Goal: Task Accomplishment & Management: Manage account settings

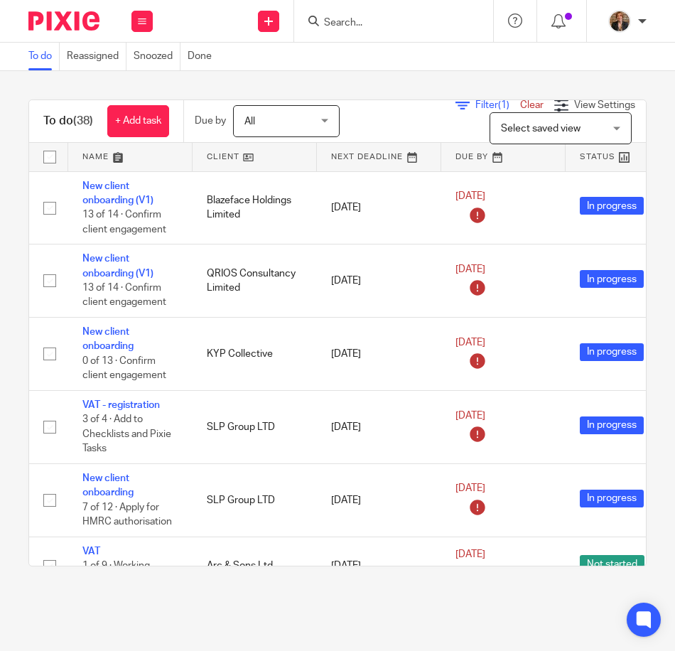
click at [90, 151] on link at bounding box center [130, 157] width 124 height 28
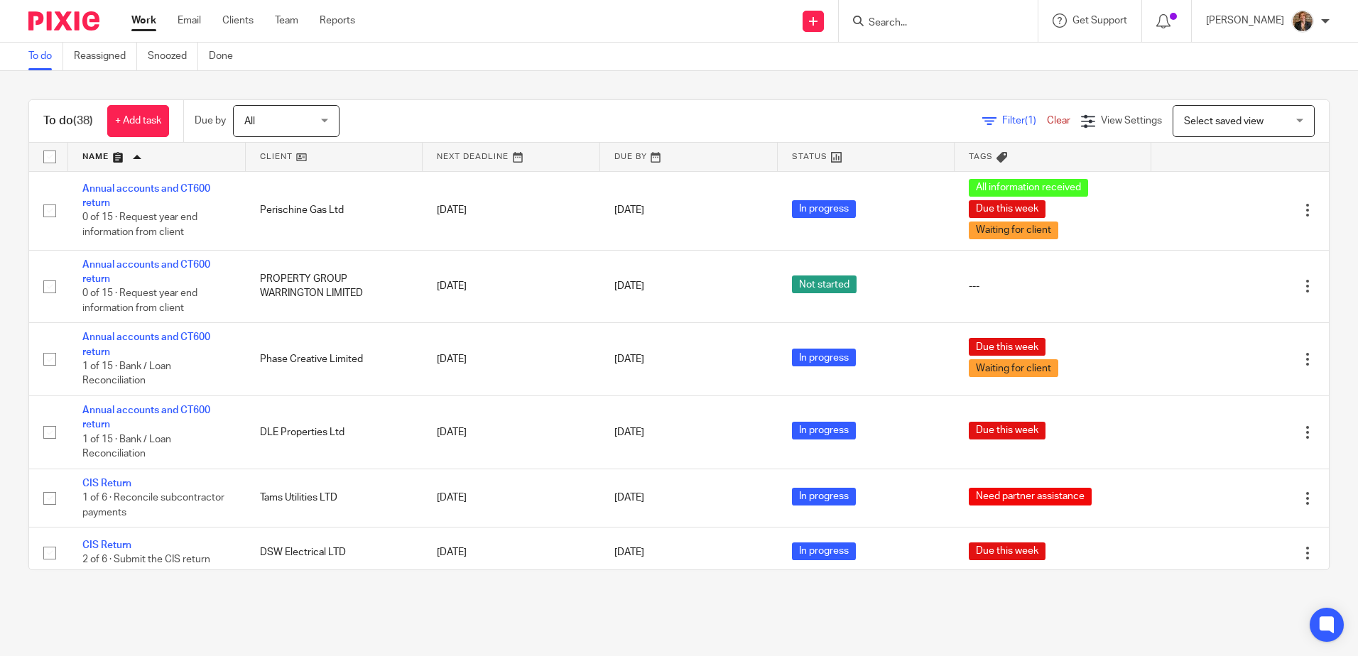
click at [674, 18] on input "Search" at bounding box center [931, 23] width 128 height 13
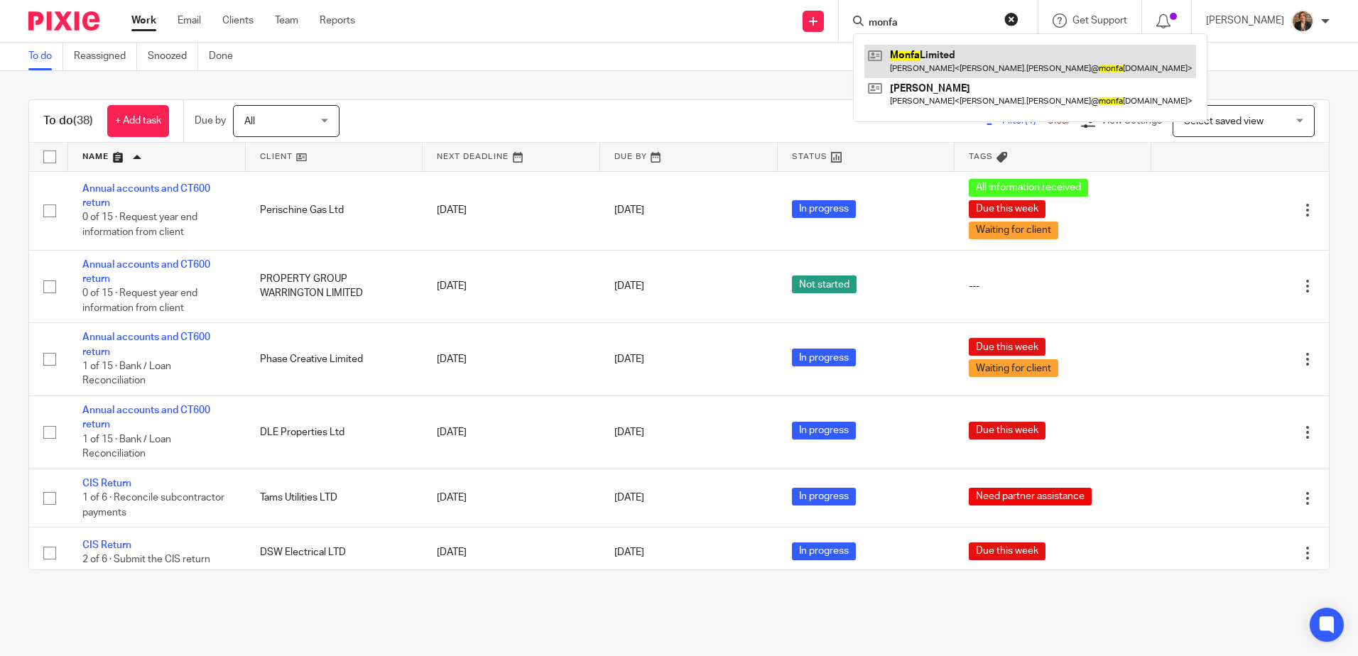
type input "monfa"
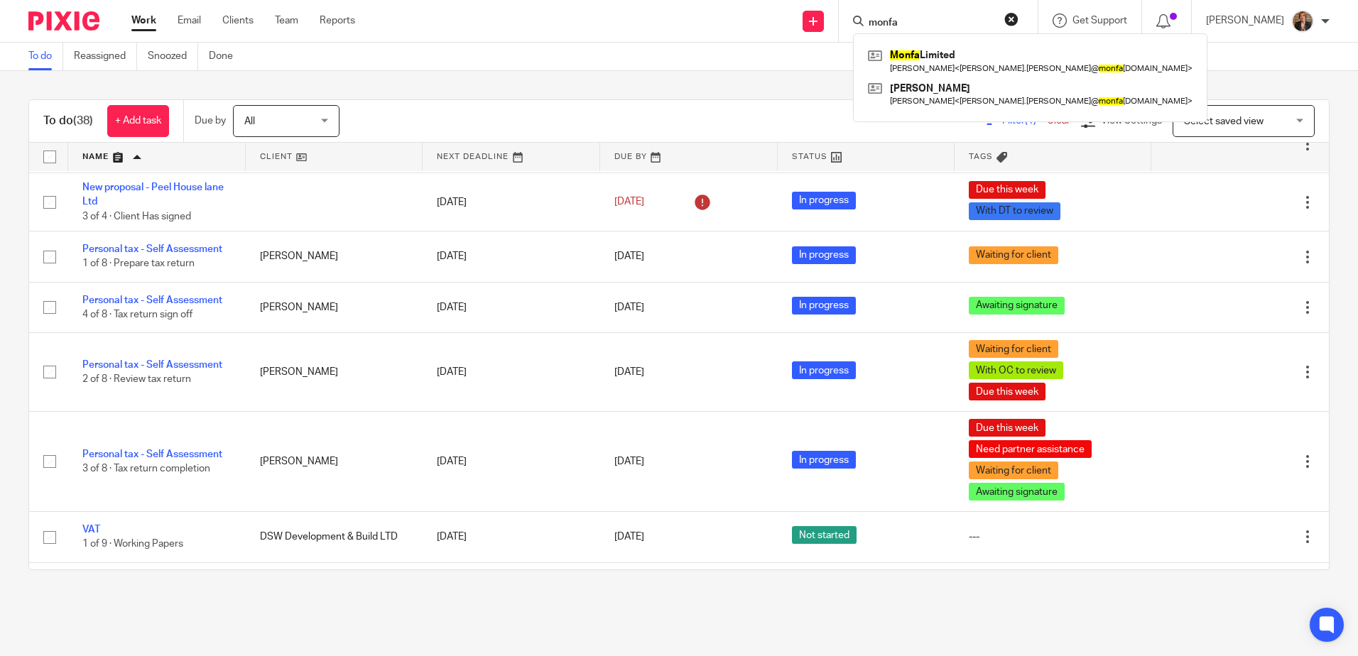
scroll to position [1873, 0]
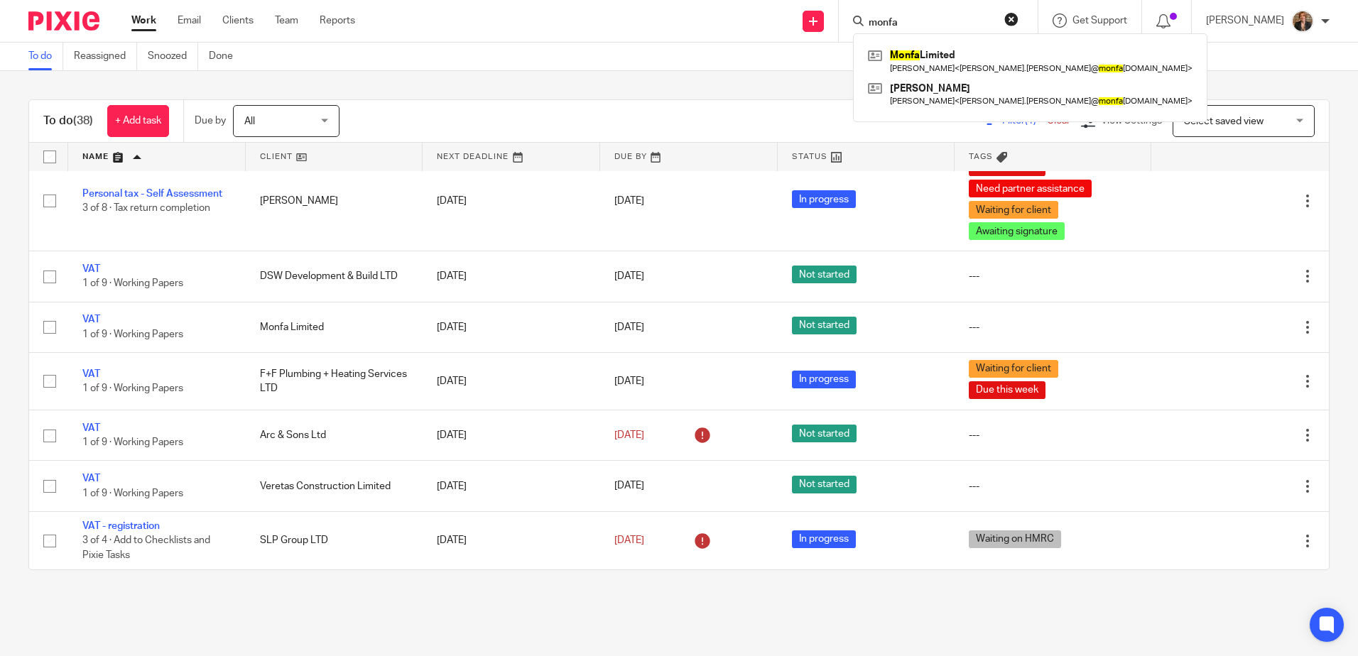
click at [674, 12] on form "monfa" at bounding box center [942, 21] width 151 height 18
drag, startPoint x: 942, startPoint y: 22, endPoint x: 752, endPoint y: 25, distance: 190.4
click at [674, 25] on div "Send new email Create task Add client Request signature monfa Monfa Limited Jon…" at bounding box center [867, 21] width 982 height 42
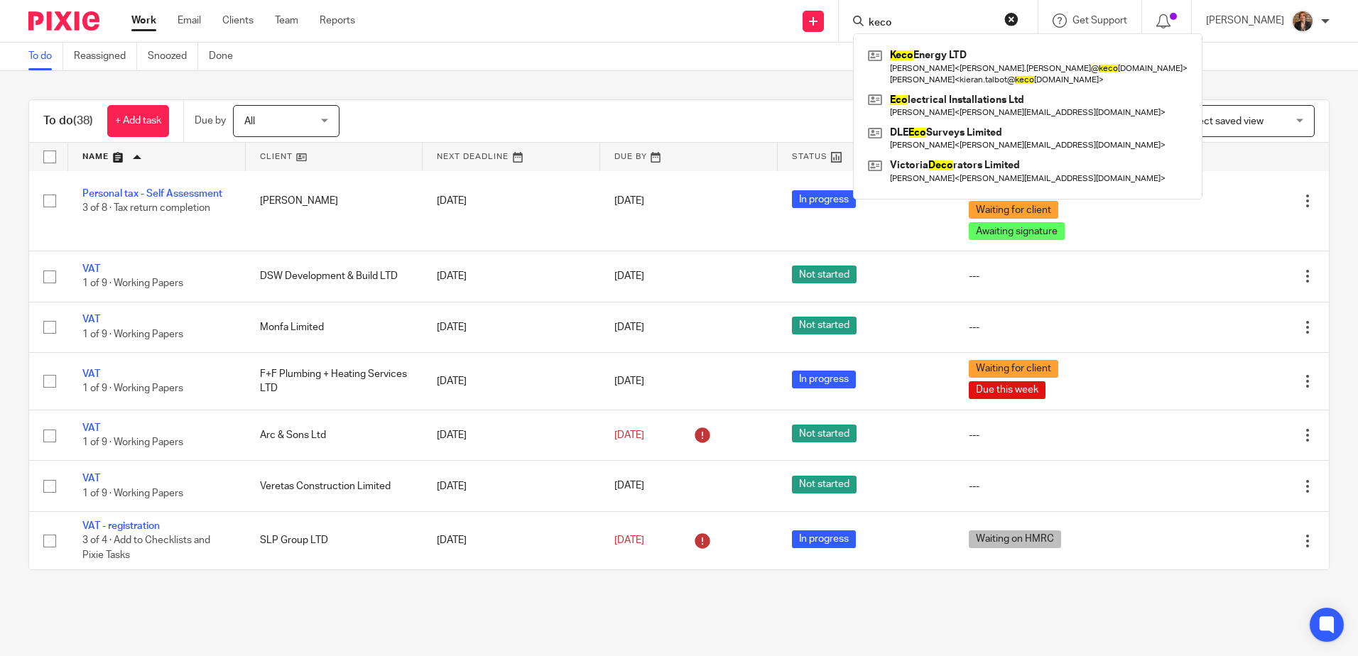
type input "keco"
click at [512, 86] on div "To do (38) + Add task Due by All All Today Tomorrow This week Next week This mo…" at bounding box center [679, 335] width 1358 height 528
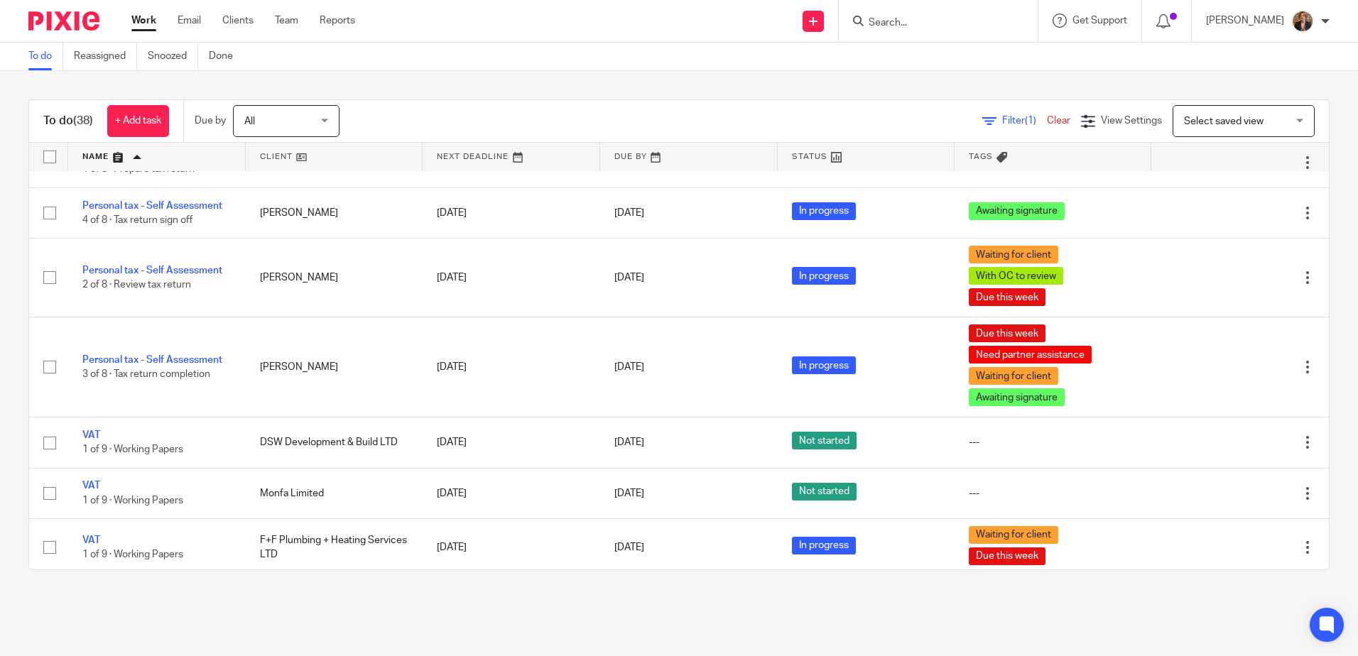
scroll to position [1683, 0]
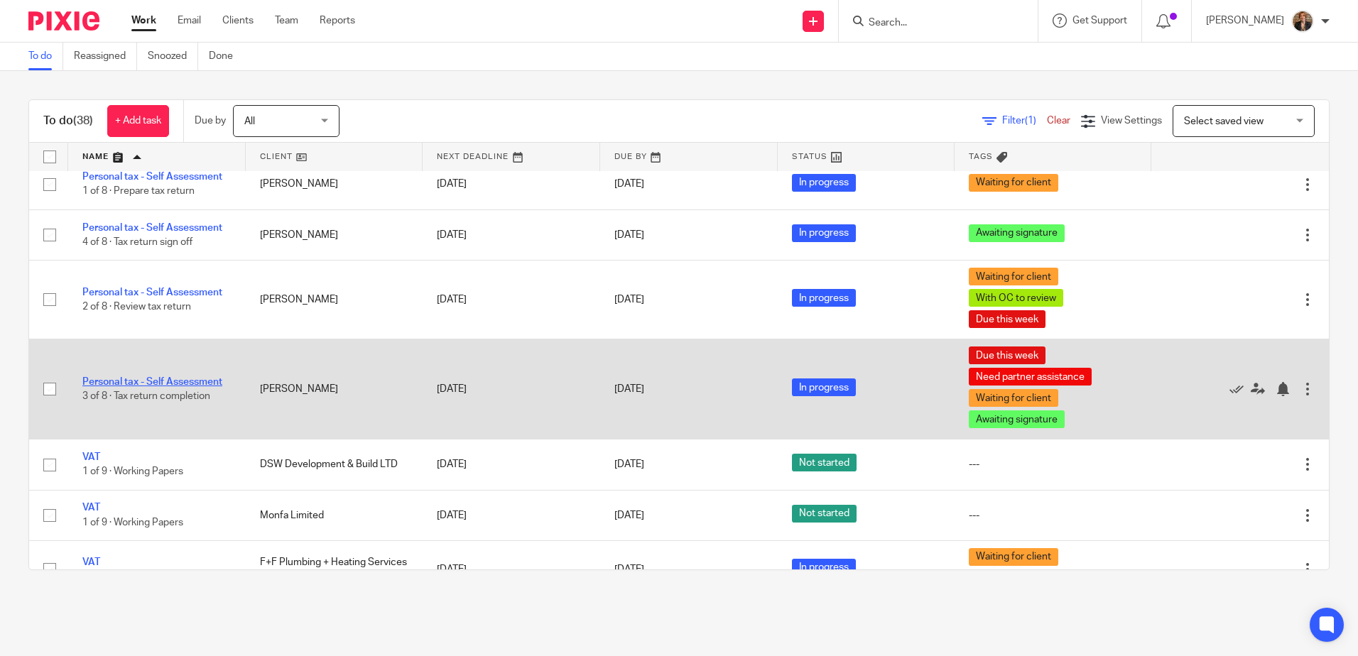
click at [189, 380] on link "Personal tax - Self Assessment" at bounding box center [152, 382] width 140 height 10
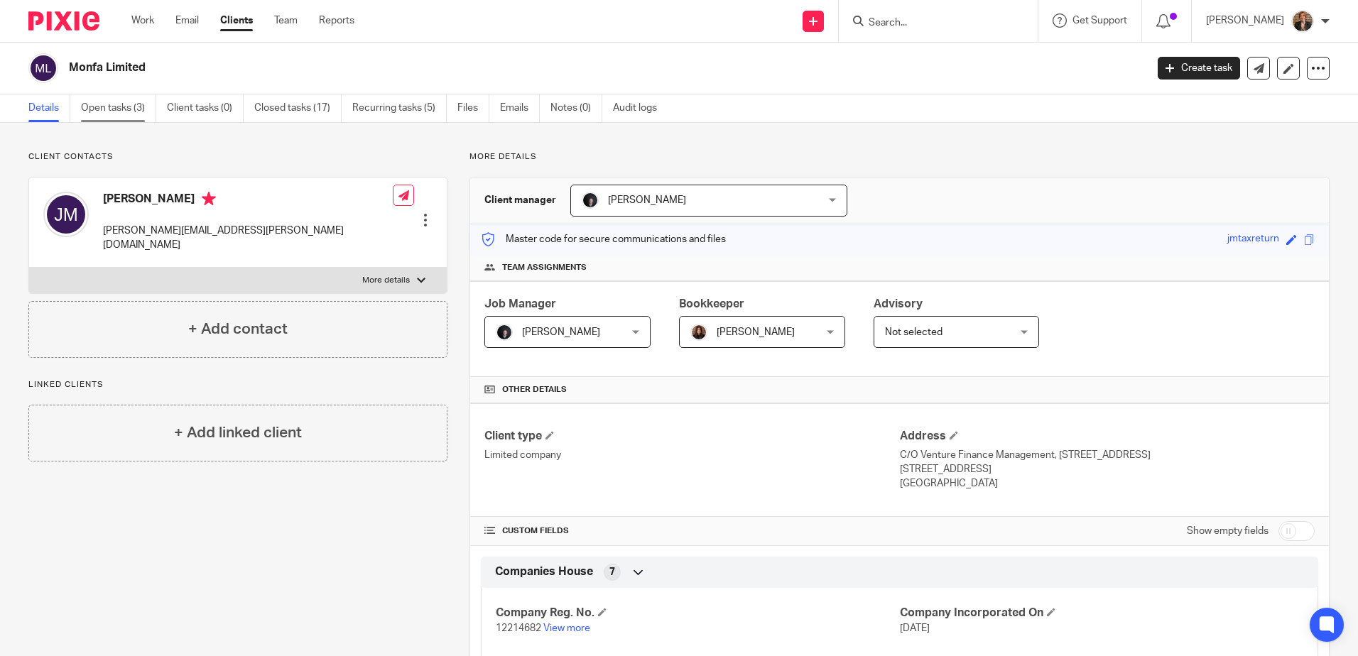
click at [110, 107] on link "Open tasks (3)" at bounding box center [118, 108] width 75 height 28
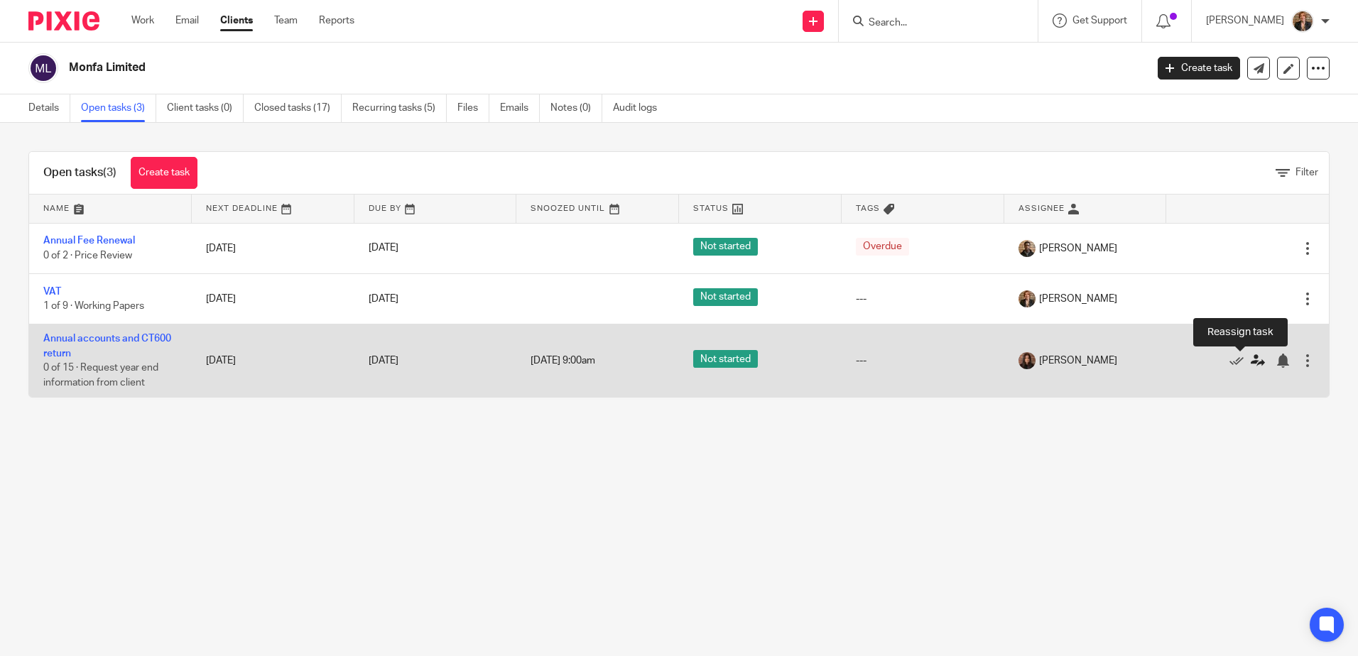
click at [1251, 364] on icon at bounding box center [1258, 361] width 14 height 14
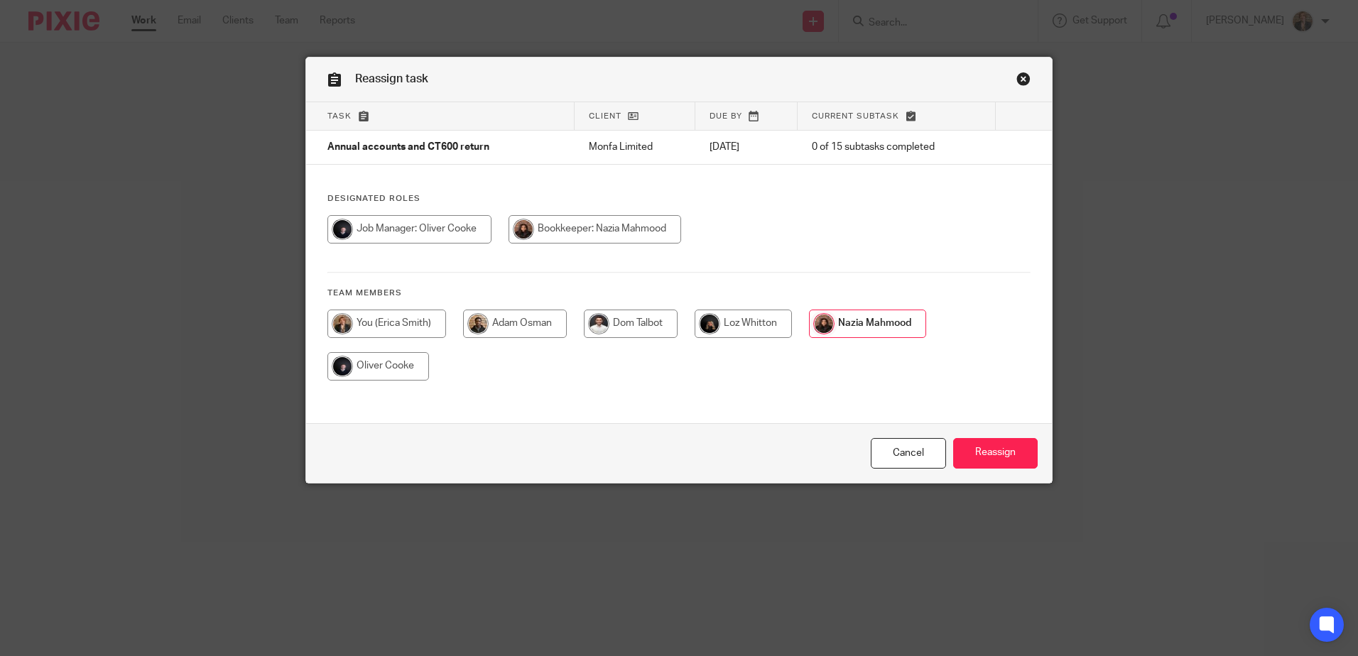
click at [399, 321] on input "radio" at bounding box center [386, 324] width 119 height 28
radio input "true"
click at [1000, 454] on input "Reassign" at bounding box center [995, 453] width 85 height 31
